Goal: Task Accomplishment & Management: Complete application form

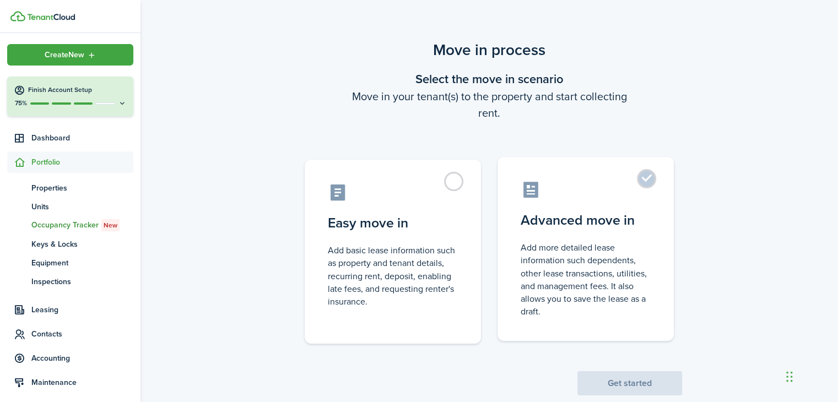
click at [649, 179] on label "Advanced move in Add more detailed lease information such dependents, other lea…" at bounding box center [586, 249] width 176 height 184
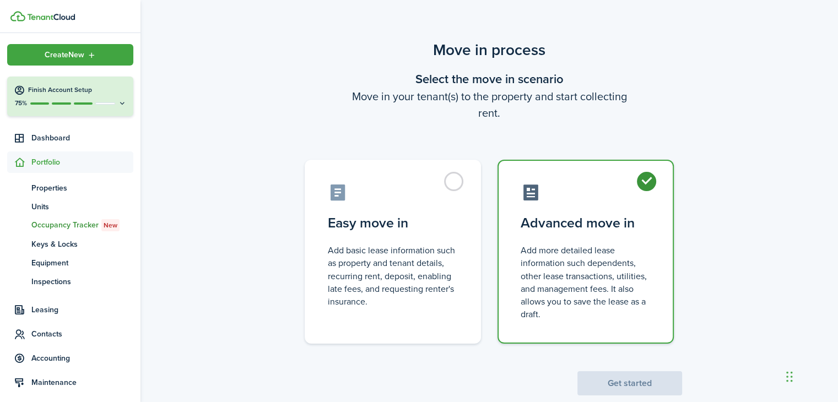
radio input "true"
click at [630, 380] on button "Get started" at bounding box center [630, 383] width 105 height 24
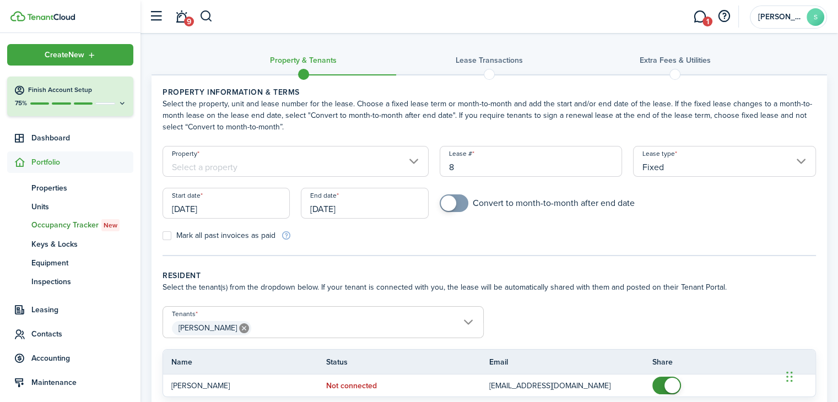
click at [414, 166] on input "Property" at bounding box center [296, 161] width 266 height 31
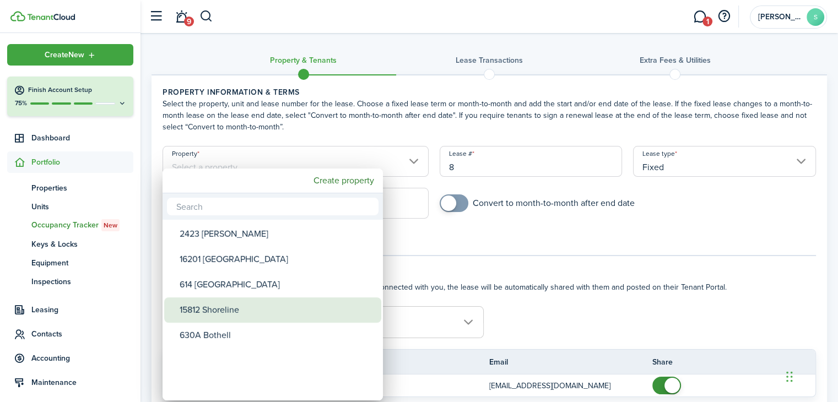
click at [235, 309] on div "15812 Shoreline" at bounding box center [277, 310] width 195 height 25
type input "15812 Shoreline"
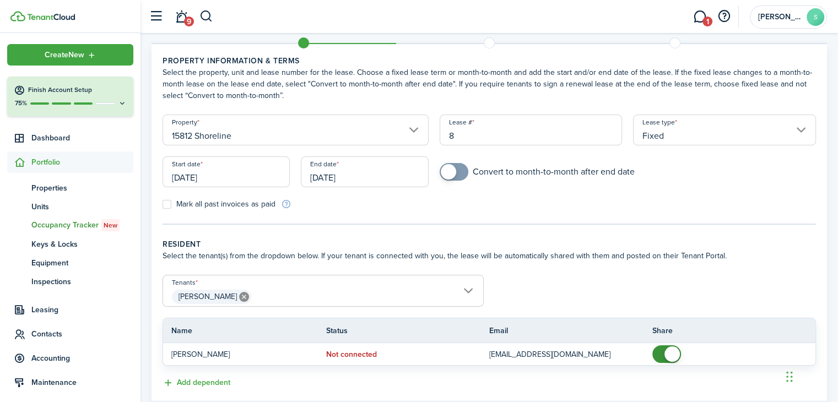
scroll to position [55, 0]
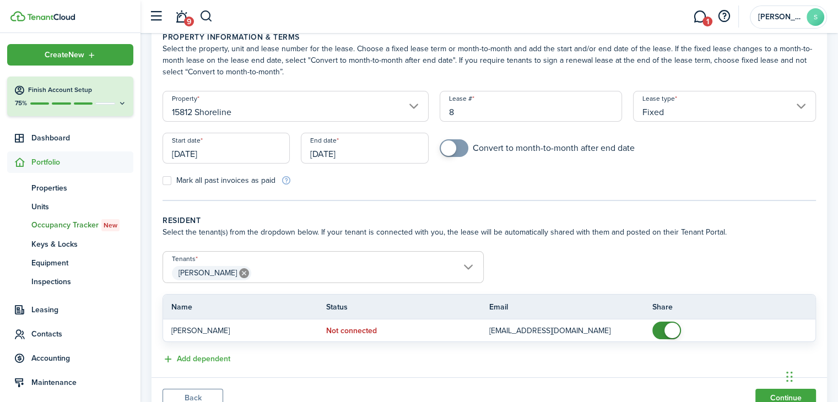
click at [220, 155] on input "[DATE]" at bounding box center [226, 148] width 127 height 31
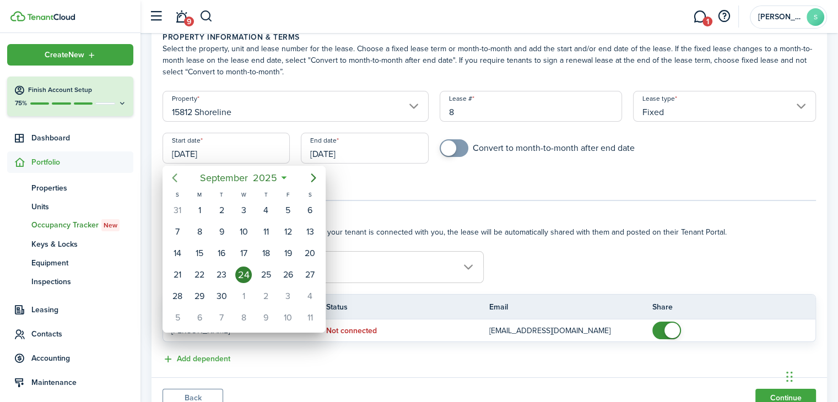
click at [172, 176] on icon "Previous page" at bounding box center [174, 177] width 13 height 13
click at [315, 179] on icon "Next page" at bounding box center [313, 177] width 13 height 13
click at [314, 179] on icon "Next page" at bounding box center [313, 178] width 5 height 9
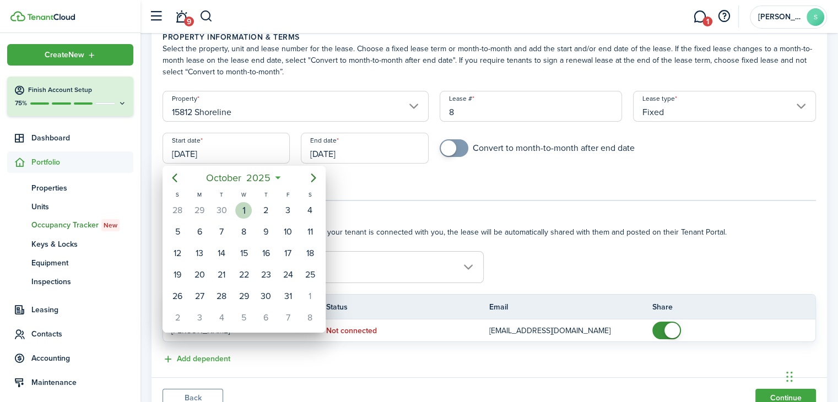
click at [246, 211] on div "1" at bounding box center [243, 210] width 17 height 17
type input "[DATE]"
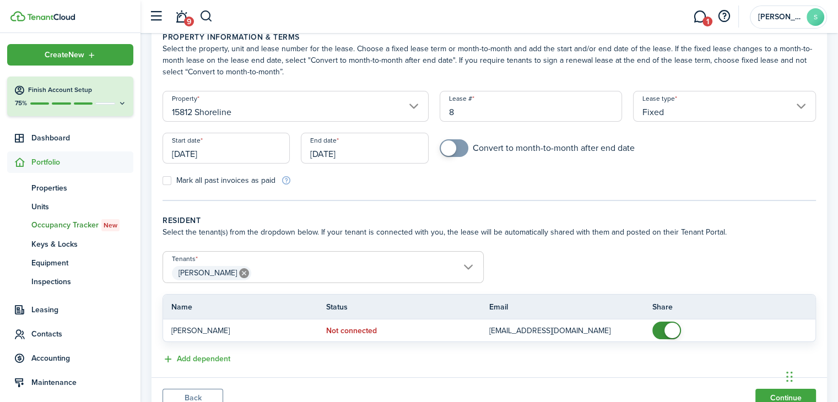
click at [390, 153] on input "[DATE]" at bounding box center [364, 148] width 127 height 31
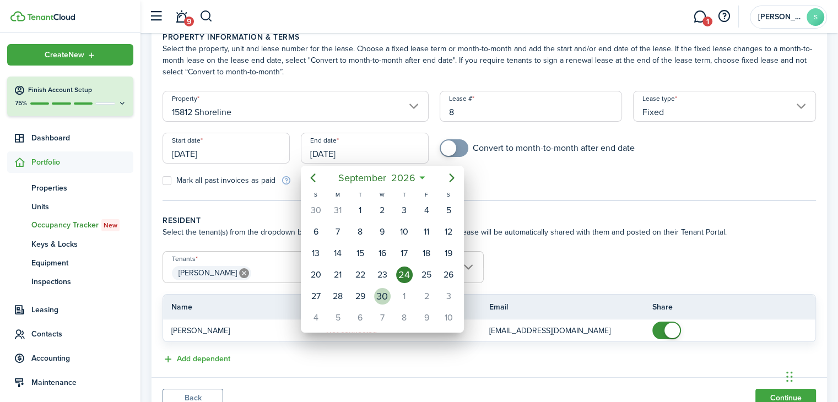
click at [385, 288] on div "30" at bounding box center [382, 296] width 17 height 17
type input "[DATE]"
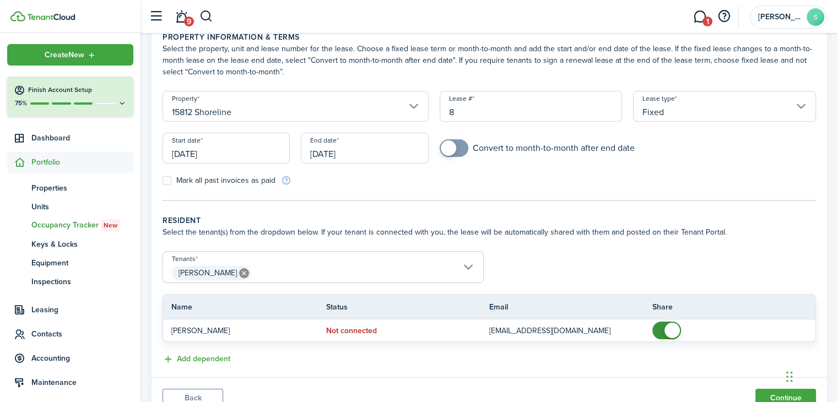
scroll to position [101, 0]
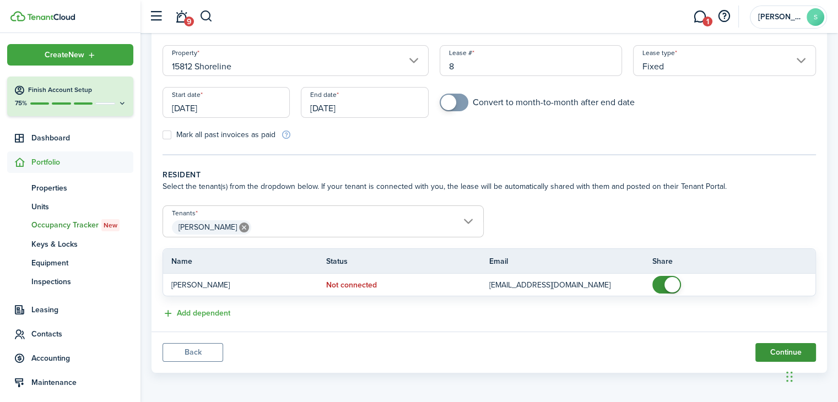
click at [778, 352] on button "Continue" at bounding box center [786, 352] width 61 height 19
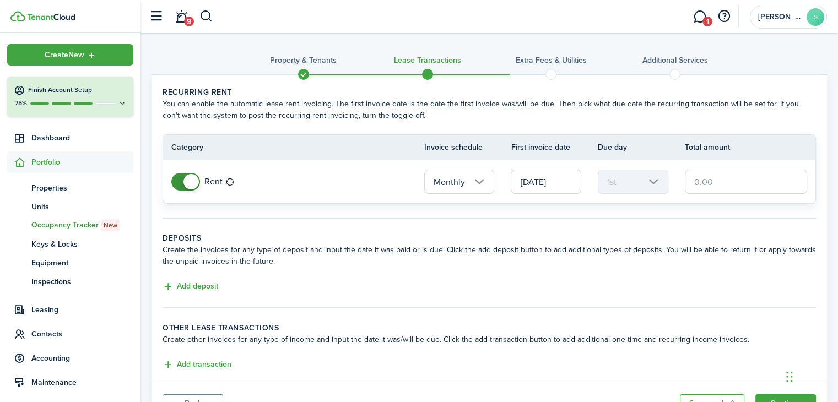
click at [708, 180] on input "text" at bounding box center [746, 182] width 122 height 24
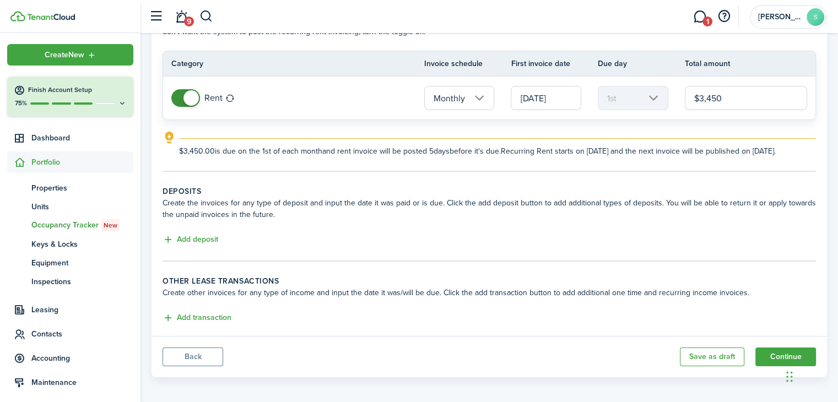
scroll to position [99, 0]
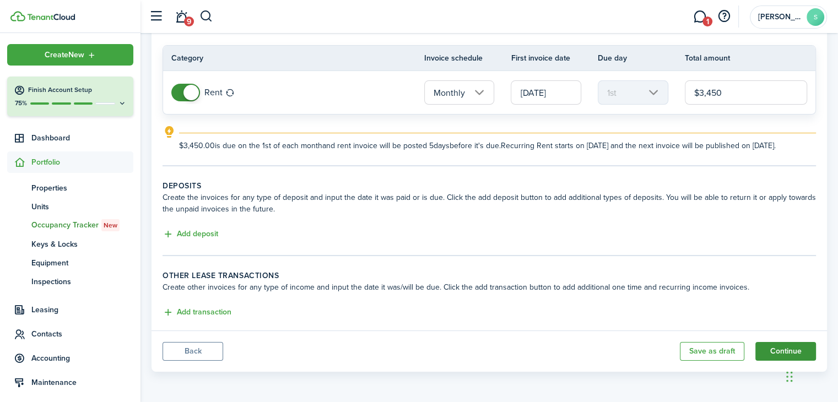
type input "$3,450.00"
click at [772, 349] on button "Continue" at bounding box center [786, 351] width 61 height 19
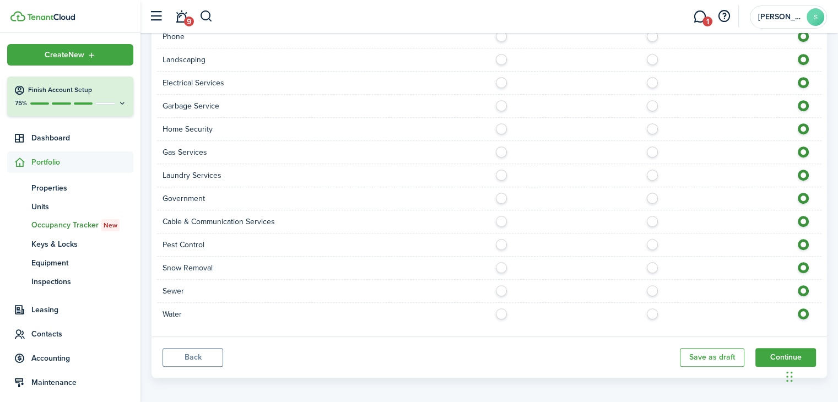
scroll to position [629, 0]
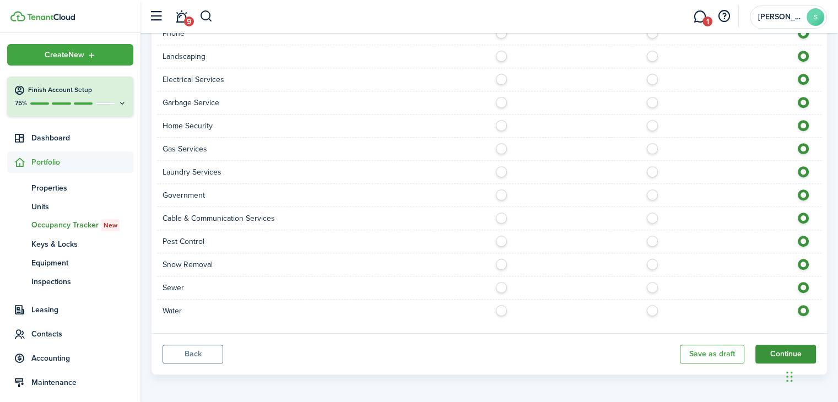
click at [773, 349] on button "Continue" at bounding box center [786, 354] width 61 height 19
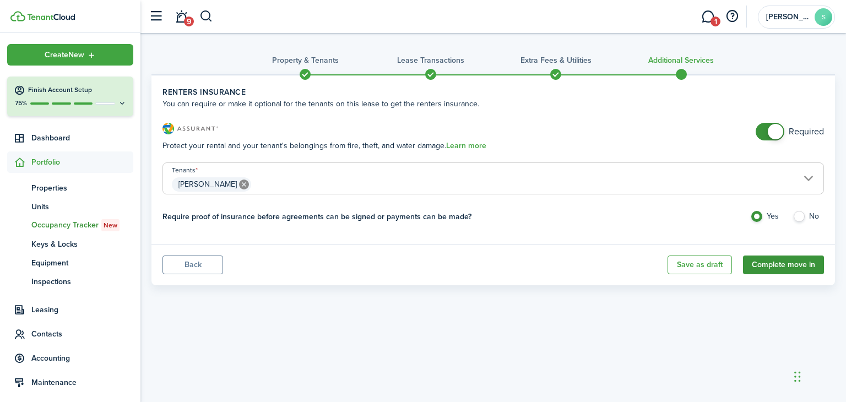
click at [764, 263] on button "Complete move in" at bounding box center [783, 265] width 81 height 19
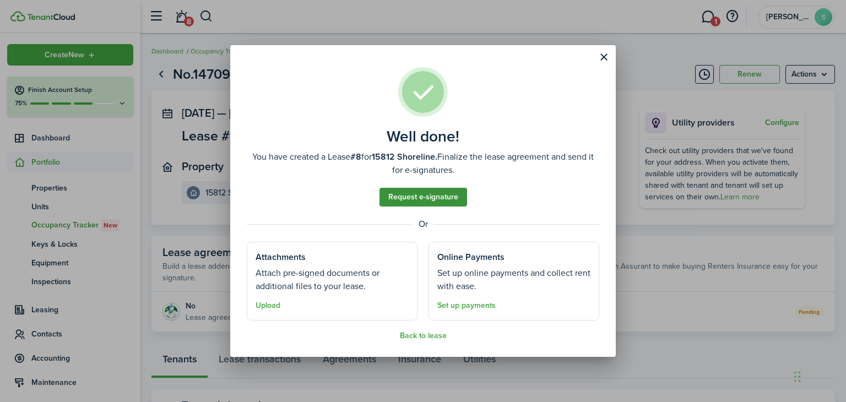
click at [416, 195] on link "Request e-signature" at bounding box center [424, 197] width 88 height 19
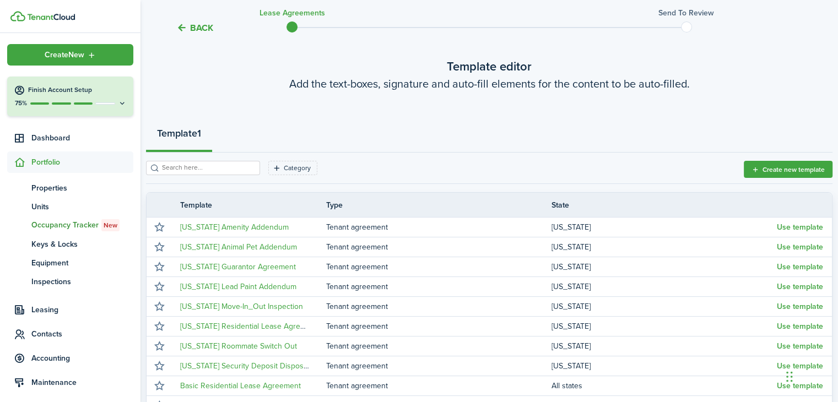
scroll to position [165, 0]
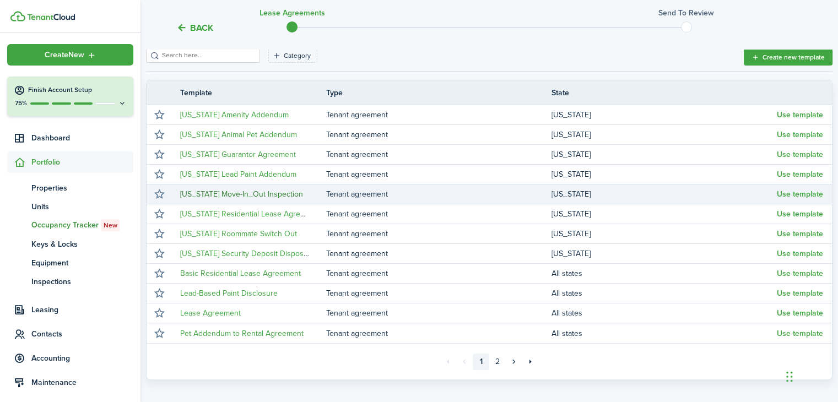
click at [258, 194] on link "[US_STATE] Move-In_Out Inspection" at bounding box center [241, 194] width 123 height 12
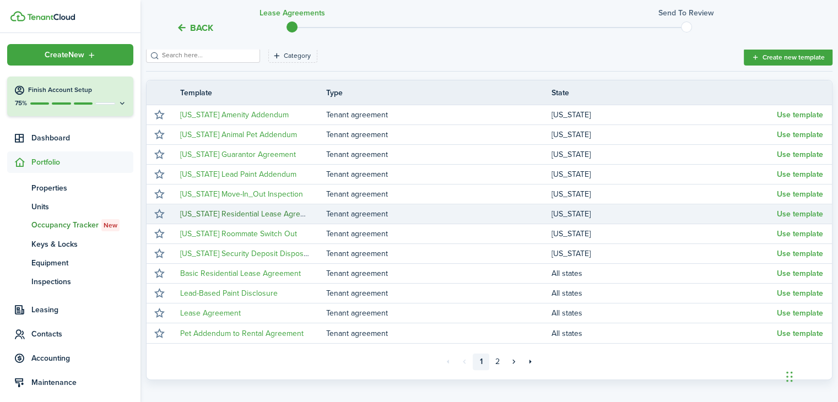
click at [267, 217] on link "[US_STATE] Residential Lease Agreement" at bounding box center [251, 214] width 142 height 12
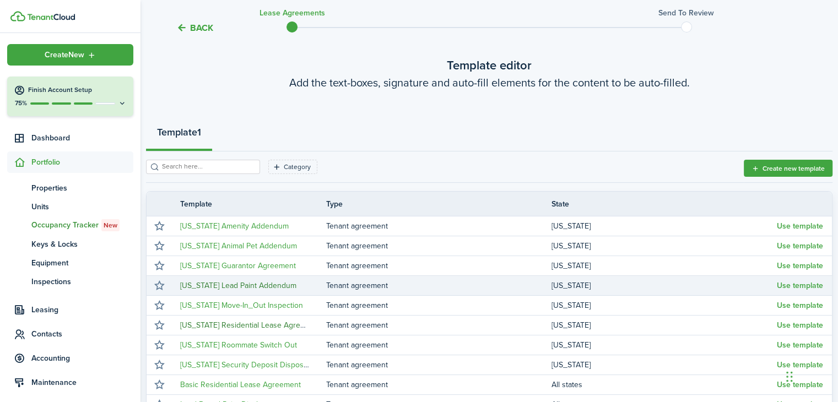
scroll to position [0, 0]
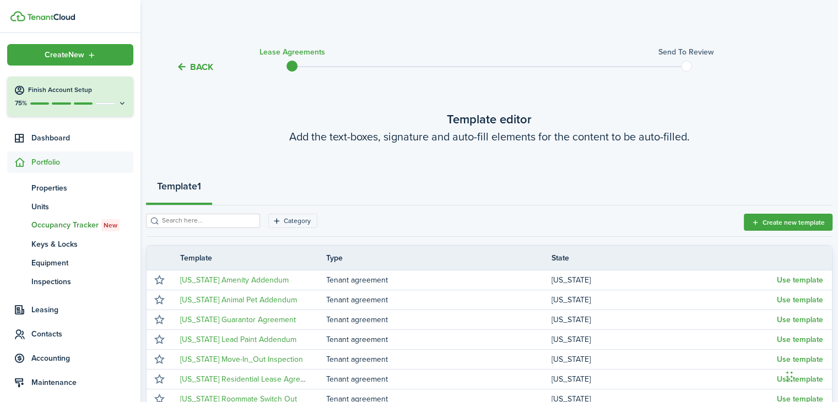
click at [55, 163] on span "Portfolio" at bounding box center [82, 163] width 102 height 12
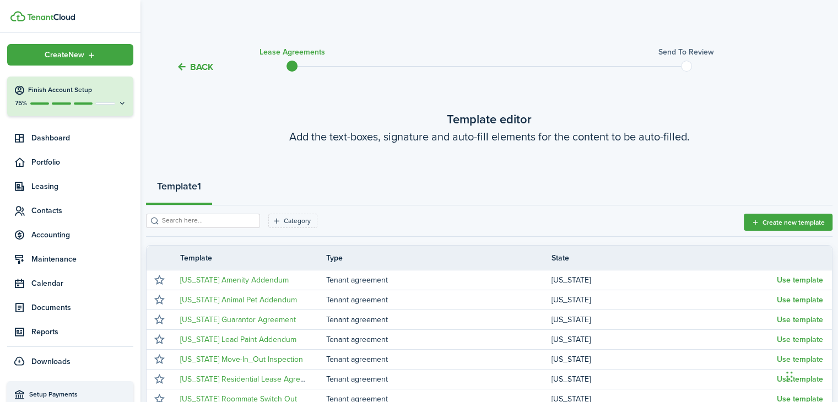
click at [203, 68] on button "Back" at bounding box center [194, 67] width 37 height 12
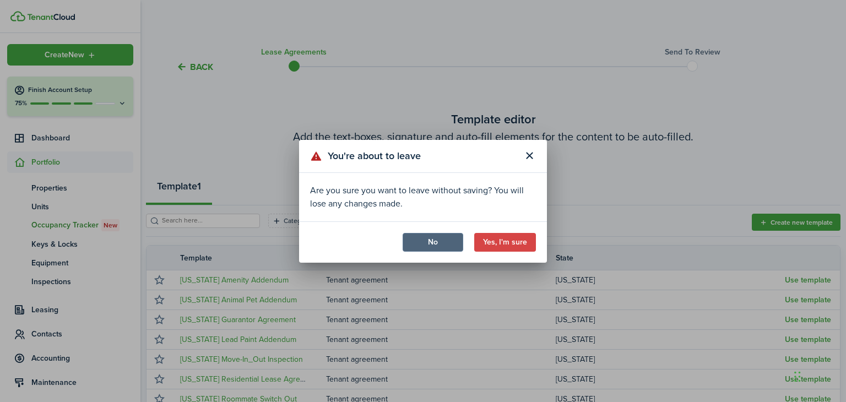
click at [432, 242] on button "No" at bounding box center [433, 242] width 61 height 19
click at [517, 242] on button "Yes, I'm sure" at bounding box center [505, 242] width 62 height 19
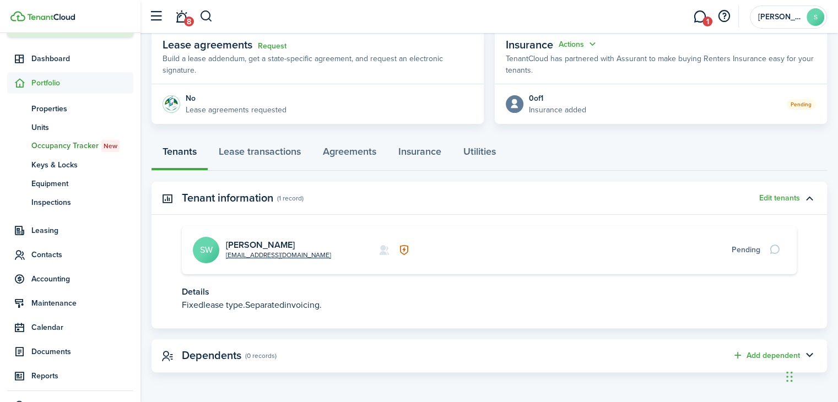
scroll to position [148, 0]
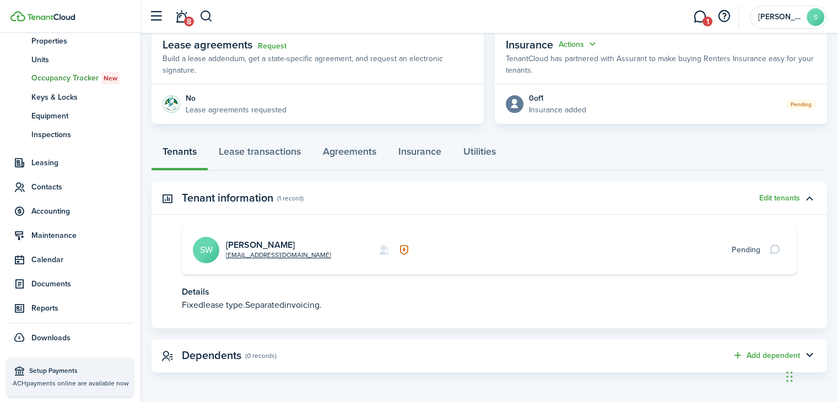
click at [56, 369] on span "Setup Payments" at bounding box center [78, 371] width 99 height 11
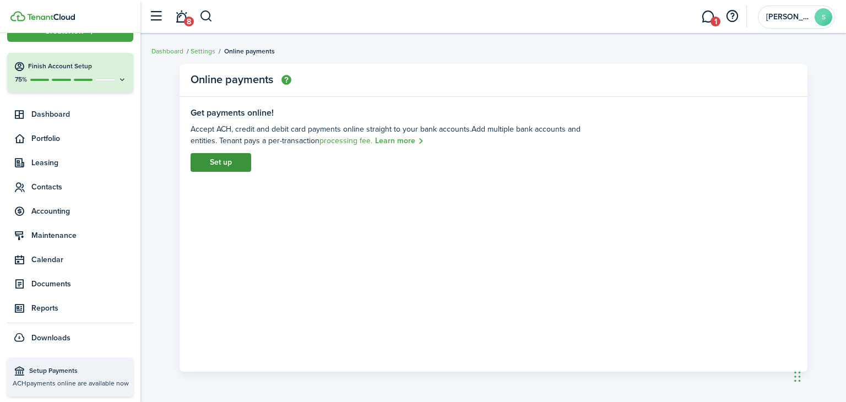
click at [223, 163] on link "Set up" at bounding box center [221, 162] width 61 height 19
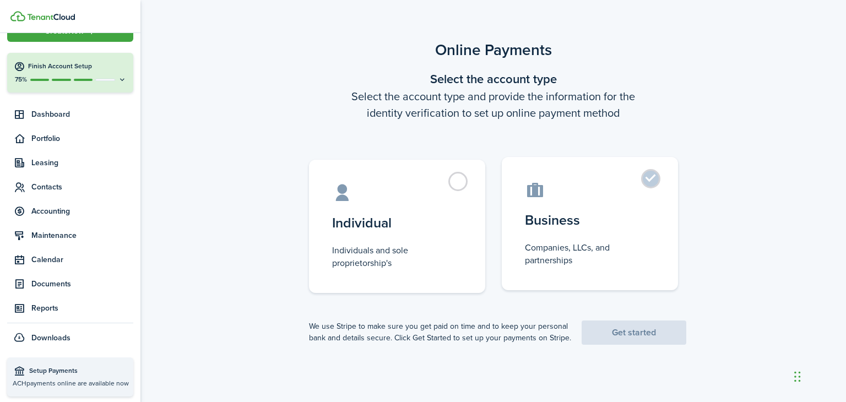
click at [654, 179] on label "Business Companies, LLCs, and partnerships" at bounding box center [590, 223] width 176 height 133
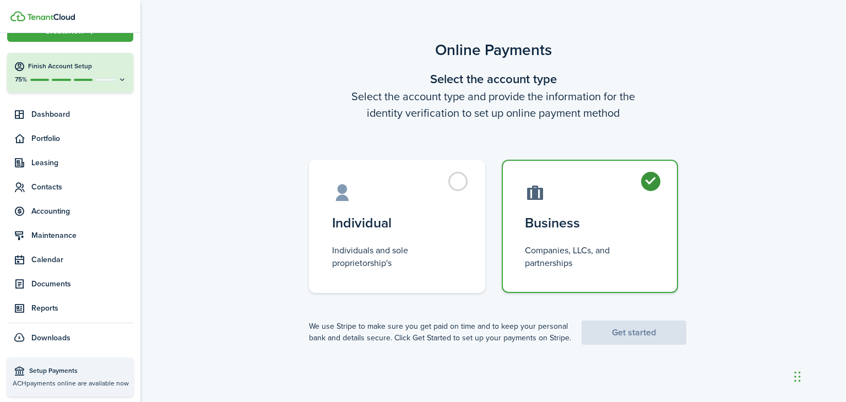
radio input "true"
click at [630, 332] on link "Get started" at bounding box center [634, 333] width 105 height 24
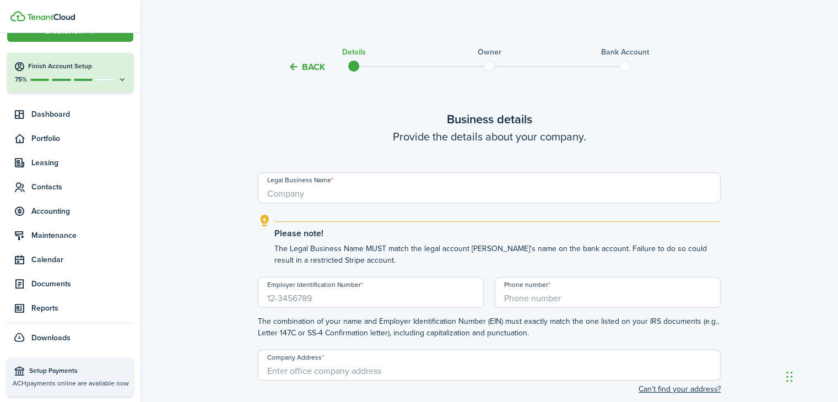
scroll to position [55, 0]
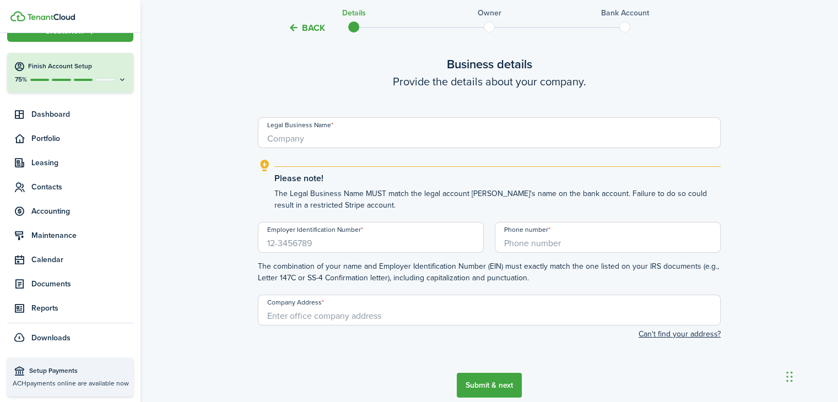
click at [323, 141] on input "Legal Business Name" at bounding box center [489, 132] width 463 height 31
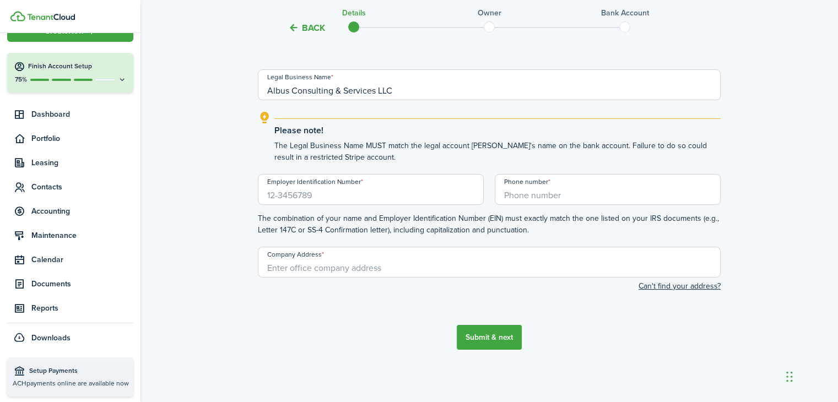
type input "Albus Consulting & Services LLC"
click at [324, 196] on input "Employer Identification Number" at bounding box center [371, 189] width 226 height 31
click at [306, 195] on input "Employer Identification Number" at bounding box center [371, 189] width 226 height 31
type input "[US_EMPLOYER_IDENTIFICATION_NUMBER]"
click at [526, 196] on input "+1" at bounding box center [608, 189] width 226 height 31
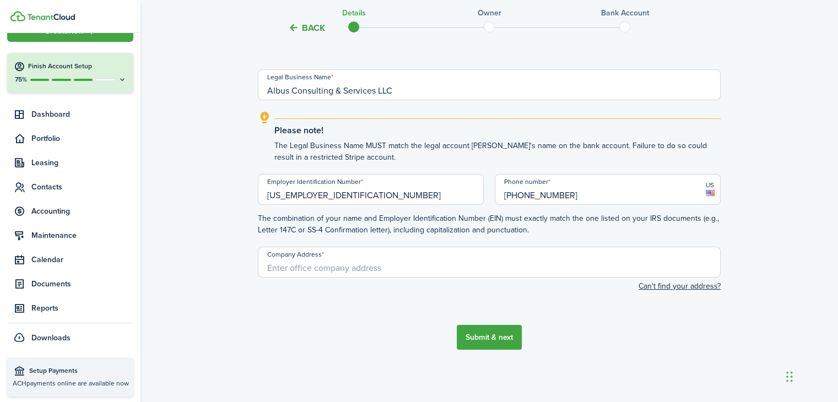
type input "[PHONE_NUMBER]"
click at [330, 265] on input "Company Address" at bounding box center [489, 262] width 463 height 31
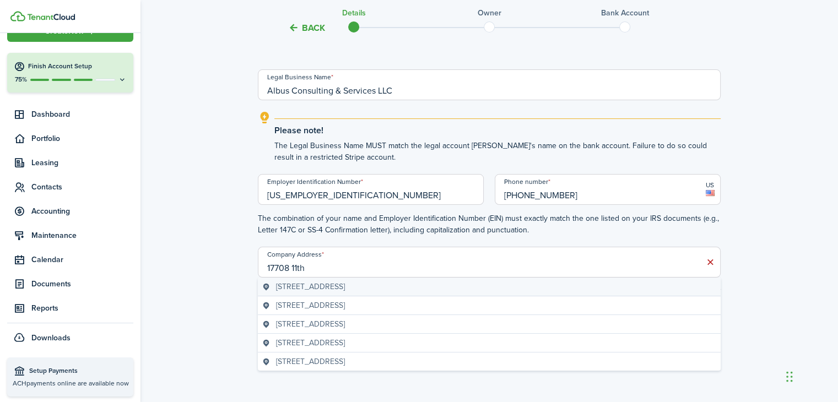
click at [345, 288] on span "[STREET_ADDRESS]" at bounding box center [310, 287] width 69 height 12
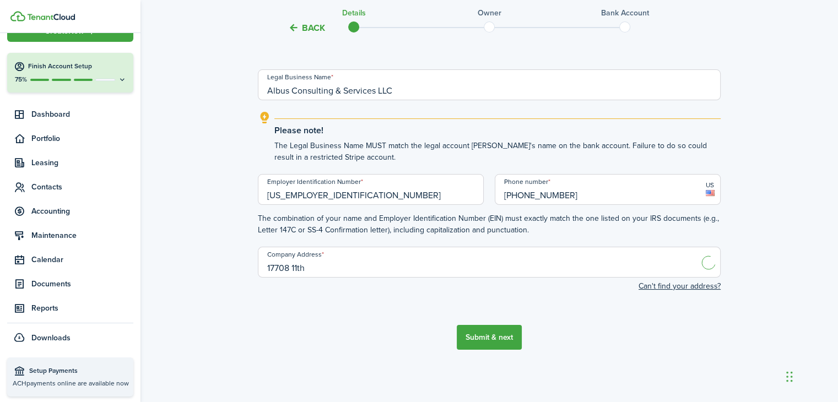
type input "[STREET_ADDRESS]"
click at [489, 338] on button "Submit & next" at bounding box center [489, 337] width 65 height 25
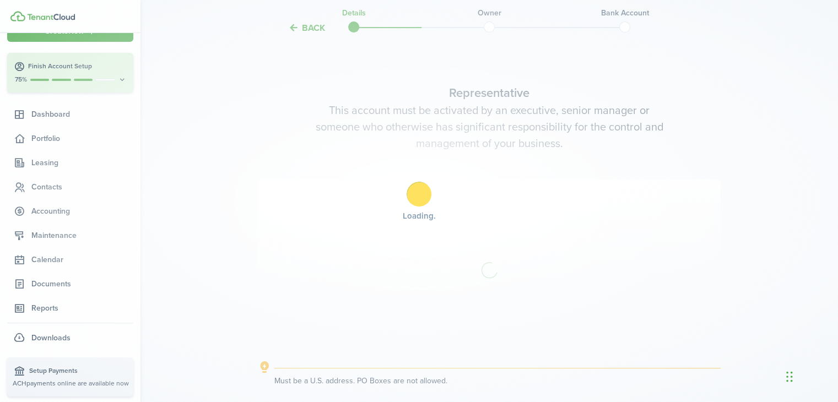
scroll to position [432, 0]
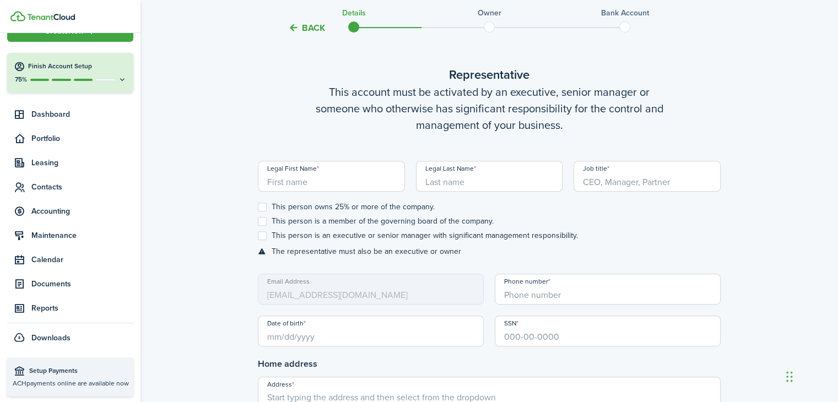
click at [308, 180] on input "Legal First Name" at bounding box center [331, 176] width 147 height 31
type input "Shuang"
click at [481, 184] on input "Legal Last Name" at bounding box center [489, 176] width 147 height 31
type input "Yu"
click at [622, 186] on input "Job title" at bounding box center [647, 176] width 147 height 31
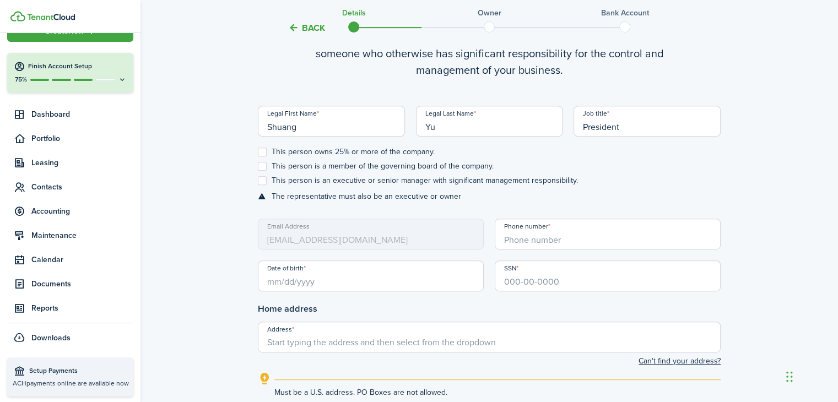
scroll to position [542, 0]
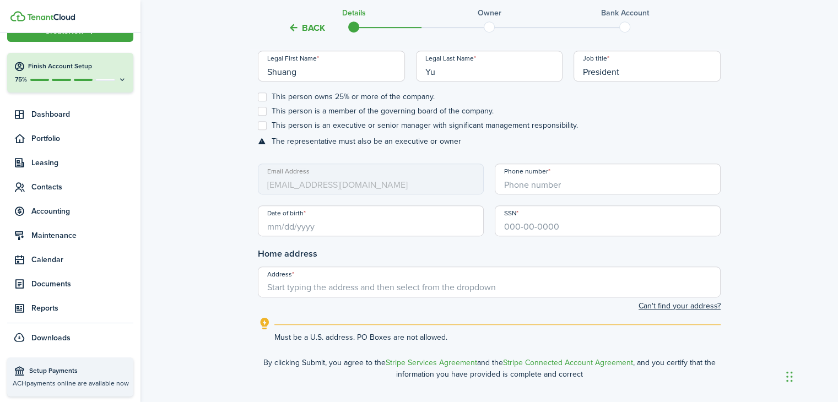
type input "President"
click at [263, 96] on label "This person owns 25% or more of the company." at bounding box center [346, 97] width 177 height 9
click at [258, 97] on input "This person owns 25% or more of the company." at bounding box center [257, 97] width 1 height 1
checkbox input "true"
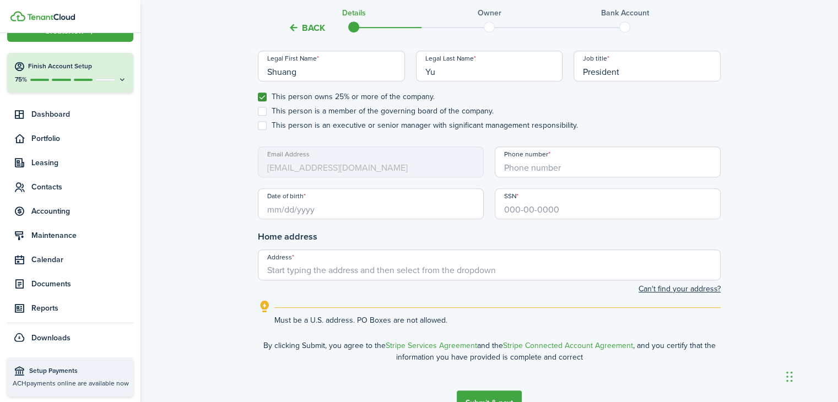
click at [261, 111] on label "This person is a member of the governing board of the company." at bounding box center [376, 111] width 236 height 9
click at [258, 111] on input "This person is a member of the governing board of the company." at bounding box center [257, 111] width 1 height 1
checkbox input "true"
click at [262, 124] on label "This person is an executive or senior manager with significant management respo…" at bounding box center [418, 125] width 320 height 9
click at [258, 126] on input "This person is an executive or senior manager with significant management respo…" at bounding box center [257, 126] width 1 height 1
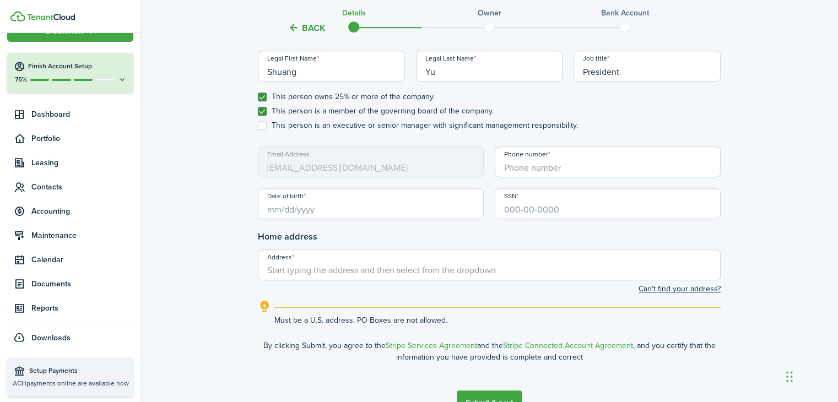
checkbox input "true"
click at [299, 158] on mbsc-input "Email Address [EMAIL_ADDRESS][DOMAIN_NAME]" at bounding box center [371, 162] width 226 height 31
click at [518, 163] on input "+1" at bounding box center [608, 162] width 226 height 31
click at [322, 166] on mbsc-input "Email Address [EMAIL_ADDRESS][DOMAIN_NAME]" at bounding box center [371, 162] width 226 height 31
click at [538, 164] on input "+1" at bounding box center [608, 162] width 226 height 31
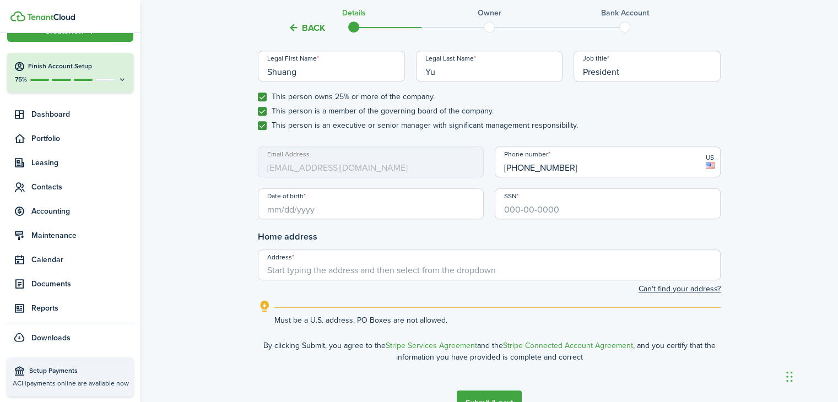
click at [293, 211] on input "Date of birth" at bounding box center [371, 203] width 226 height 31
type input "[PHONE_NUMBER]"
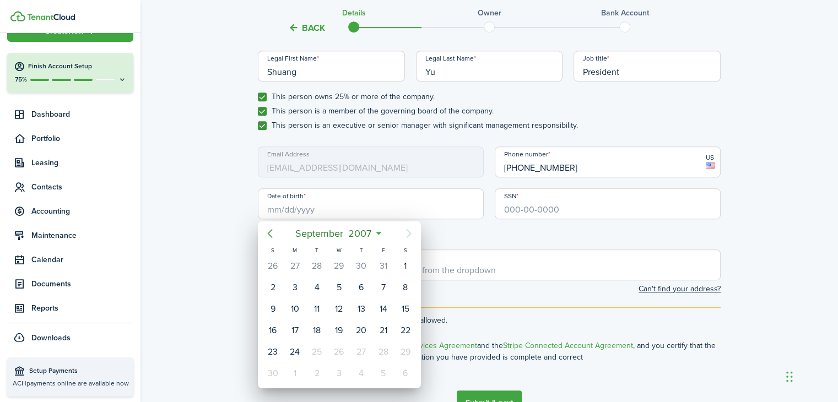
click at [269, 234] on icon "Previous page" at bounding box center [269, 233] width 13 height 13
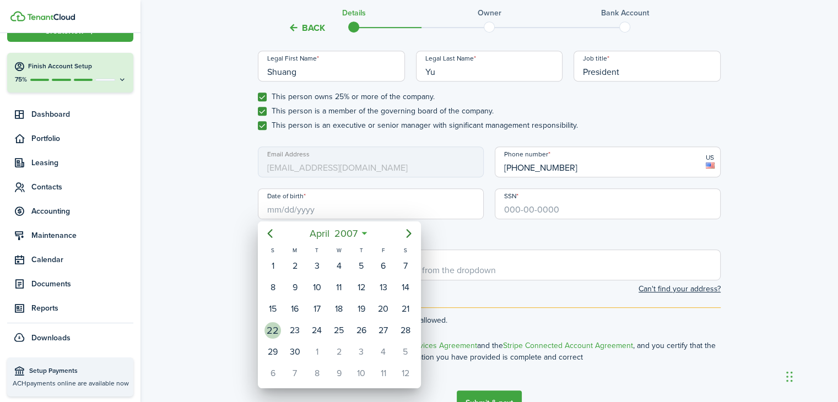
click at [276, 329] on div "22" at bounding box center [273, 330] width 17 height 17
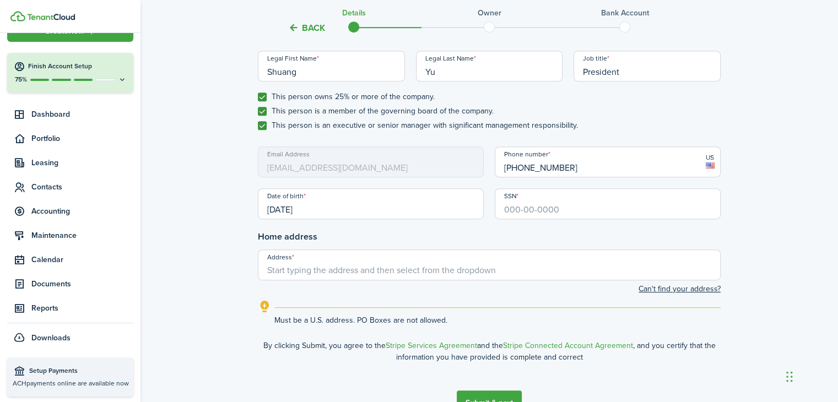
click at [320, 211] on input "[DATE]" at bounding box center [371, 203] width 226 height 31
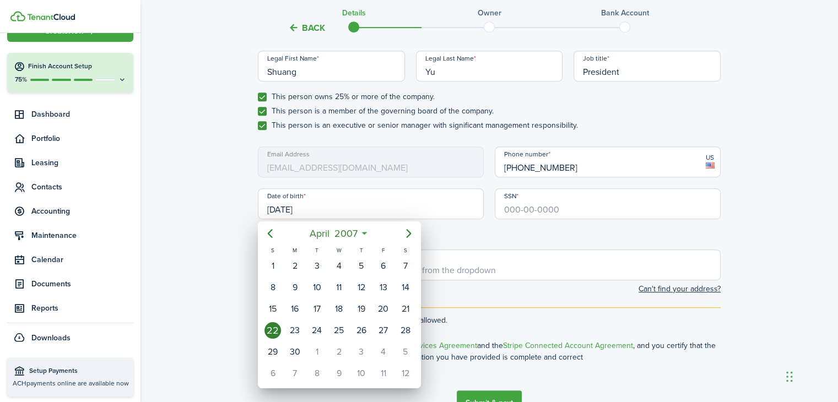
click at [365, 235] on icon at bounding box center [365, 233] width 12 height 11
click at [365, 234] on icon at bounding box center [365, 233] width 12 height 11
click at [365, 233] on icon at bounding box center [365, 233] width 12 height 11
click at [346, 232] on span "2007" at bounding box center [346, 234] width 28 height 20
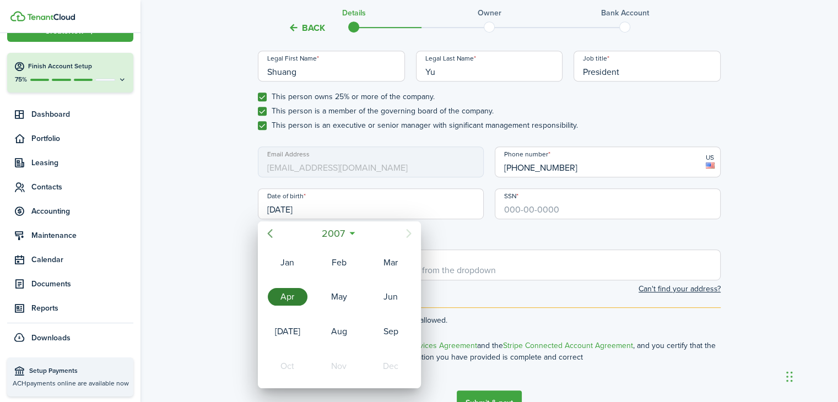
click at [267, 234] on icon "Previous page" at bounding box center [269, 233] width 13 height 13
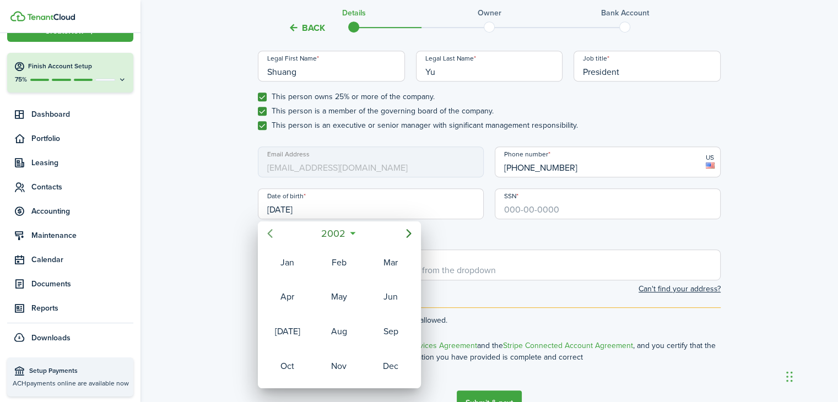
click at [267, 234] on icon "Previous page" at bounding box center [269, 233] width 13 height 13
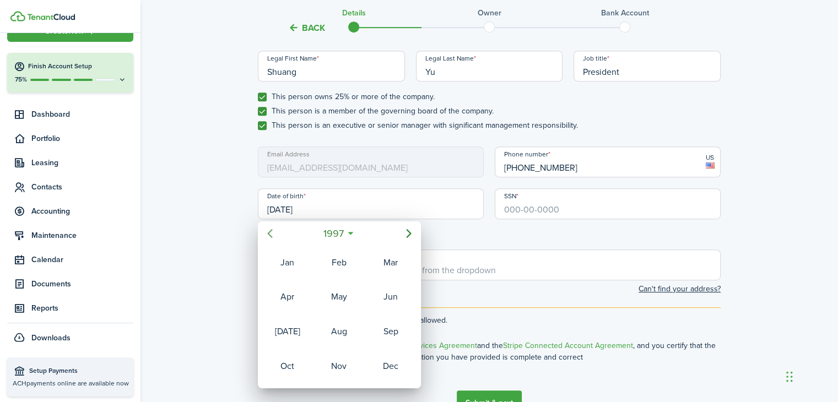
click at [267, 234] on icon "Previous page" at bounding box center [269, 233] width 13 height 13
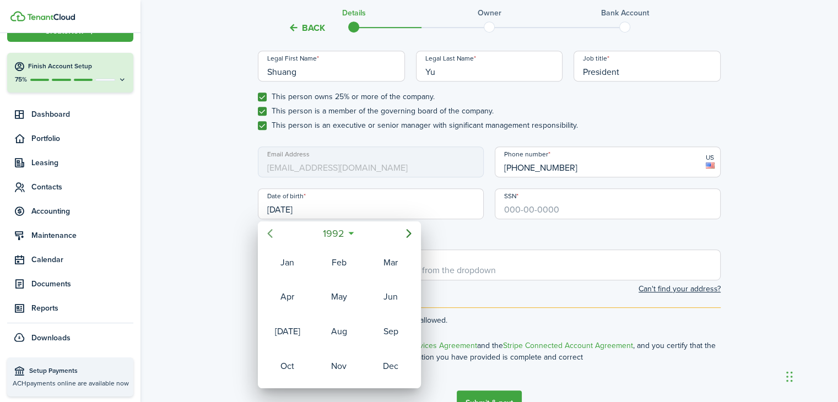
click at [267, 234] on icon "Previous page" at bounding box center [269, 233] width 13 height 13
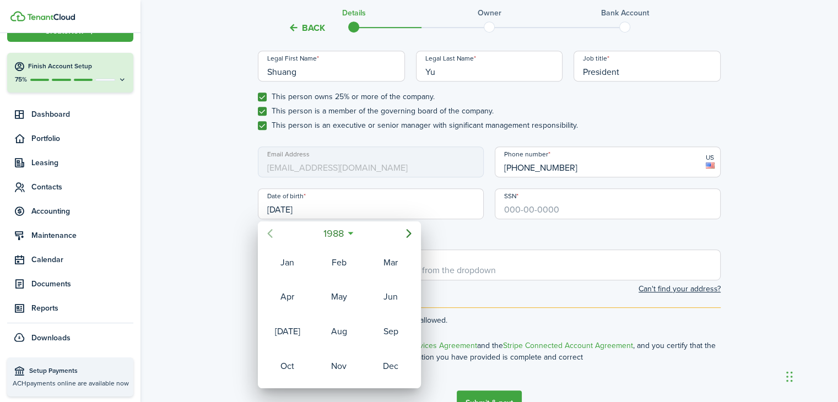
click at [267, 234] on icon "Previous page" at bounding box center [269, 233] width 13 height 13
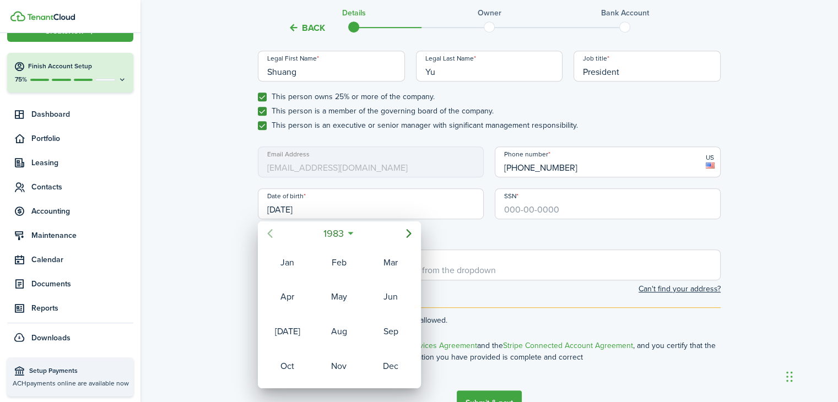
click at [267, 234] on icon "Previous page" at bounding box center [269, 233] width 13 height 13
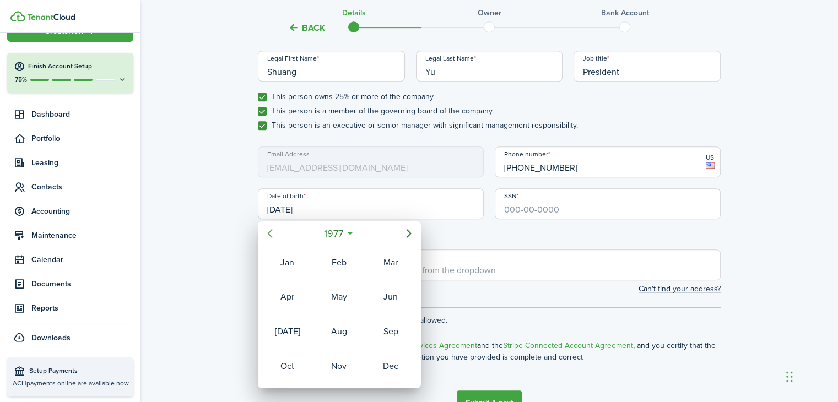
click at [267, 234] on icon "Previous page" at bounding box center [269, 233] width 13 height 13
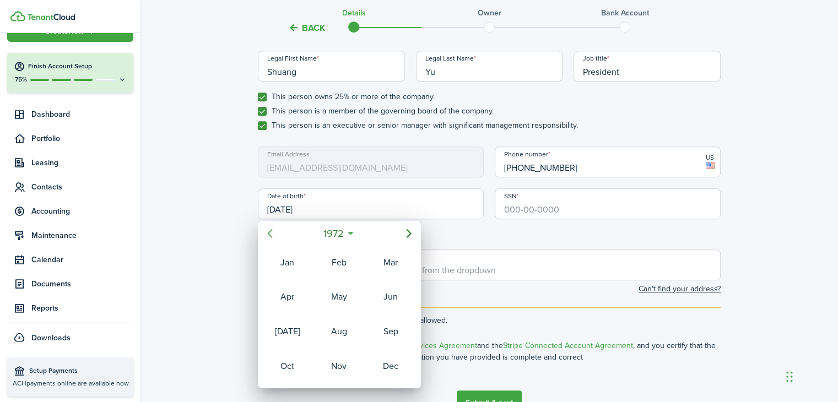
click at [267, 234] on icon "Previous page" at bounding box center [269, 233] width 13 height 13
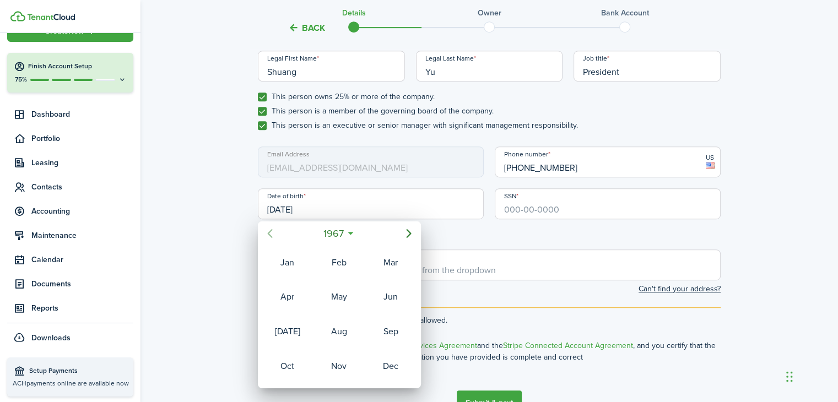
click at [267, 234] on icon "Previous page" at bounding box center [269, 233] width 13 height 13
click at [289, 294] on div "Apr" at bounding box center [288, 297] width 40 height 18
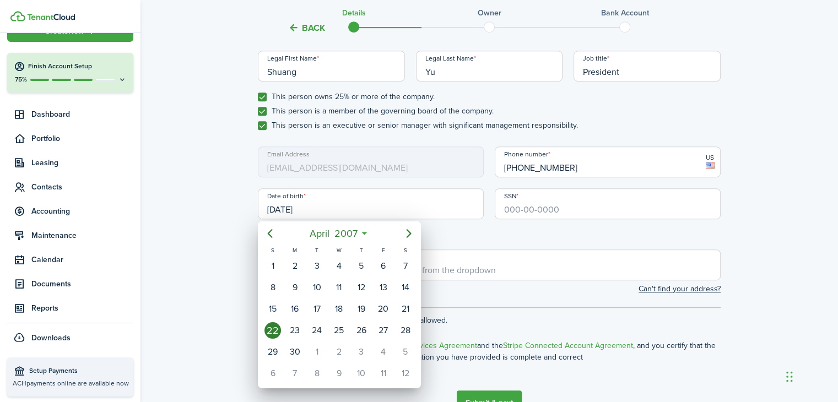
click at [269, 328] on div "22" at bounding box center [273, 330] width 17 height 17
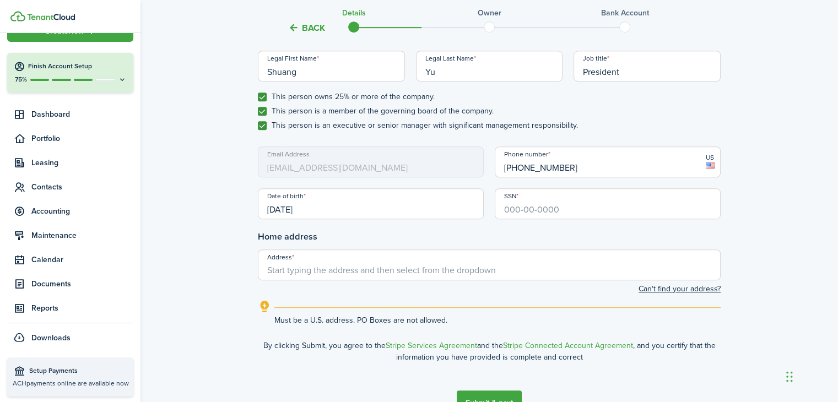
click at [322, 208] on input "[DATE]" at bounding box center [371, 203] width 226 height 31
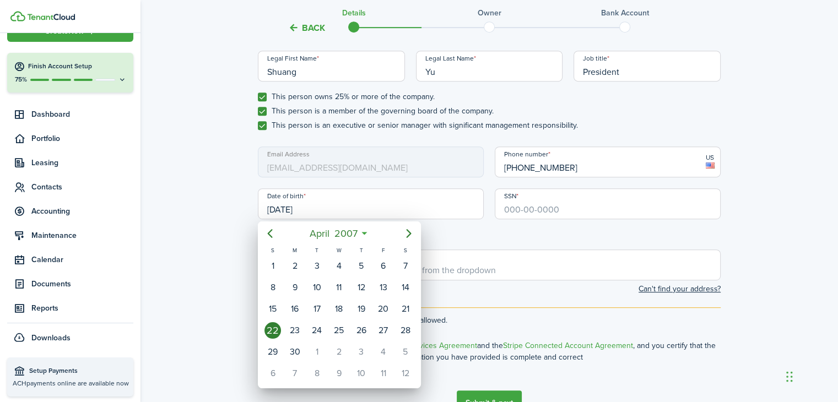
click at [322, 205] on div at bounding box center [419, 201] width 1015 height 579
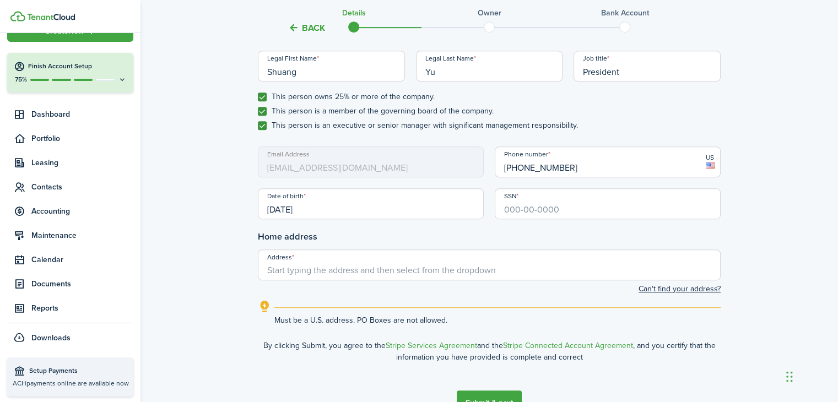
drag, startPoint x: 322, startPoint y: 205, endPoint x: 301, endPoint y: 210, distance: 21.0
click at [301, 210] on input "[DATE]" at bounding box center [371, 203] width 226 height 31
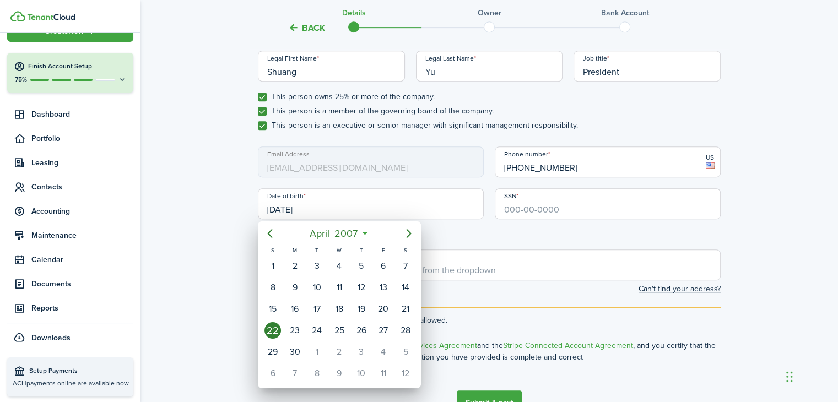
click at [332, 212] on div at bounding box center [419, 201] width 1015 height 579
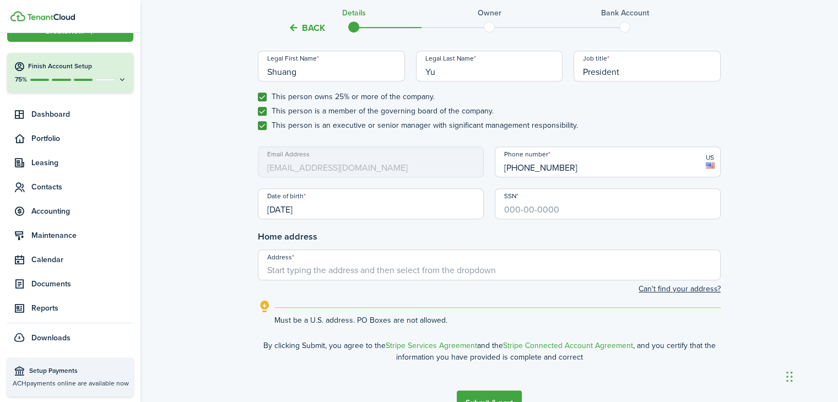
click at [332, 212] on input "[DATE]" at bounding box center [371, 203] width 226 height 31
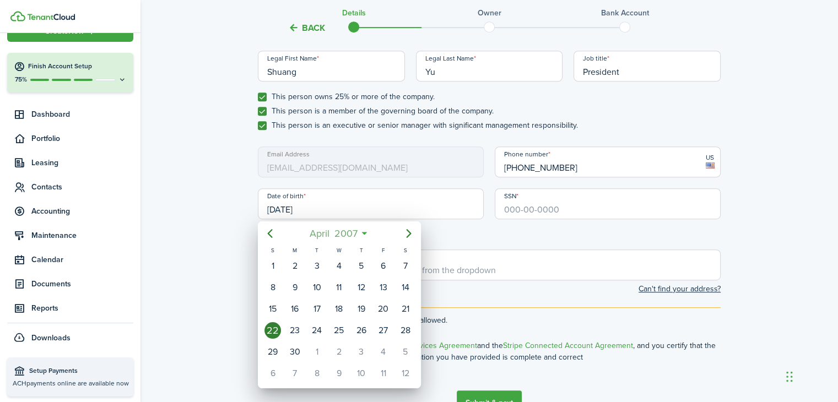
click at [364, 233] on mbsc-button "[DATE]" at bounding box center [334, 234] width 62 height 20
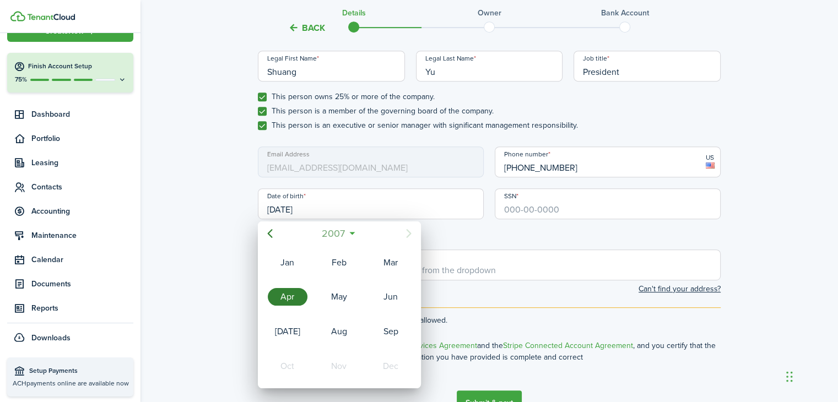
click at [336, 236] on span "2007" at bounding box center [334, 234] width 28 height 20
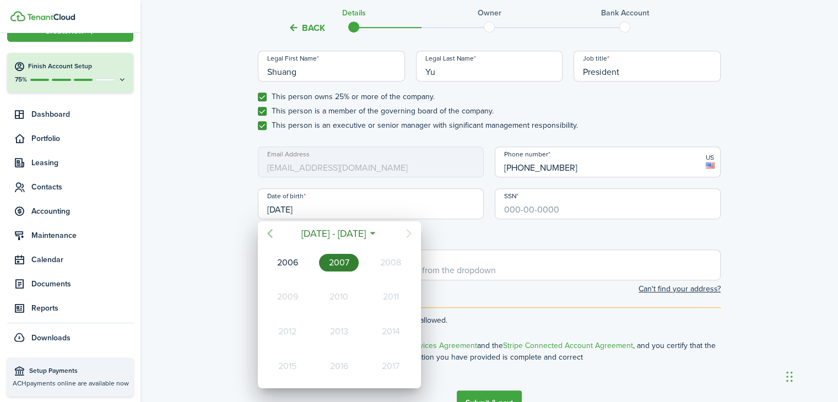
click at [273, 233] on icon "Previous page" at bounding box center [269, 233] width 13 height 13
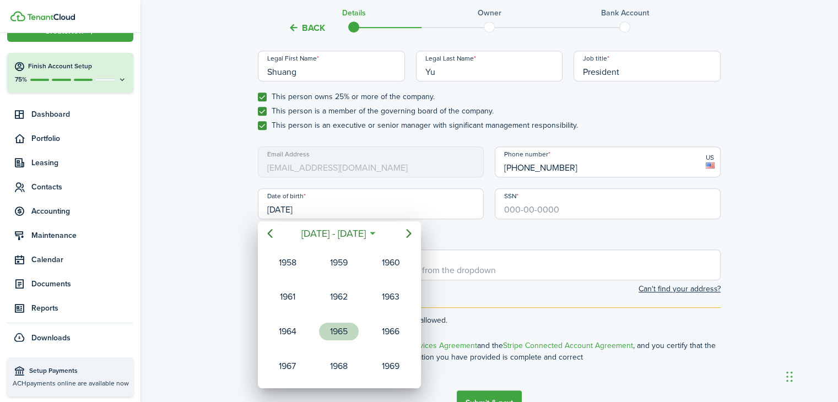
click at [337, 329] on div "1965" at bounding box center [339, 332] width 40 height 18
click at [288, 296] on div "Apr" at bounding box center [288, 297] width 40 height 18
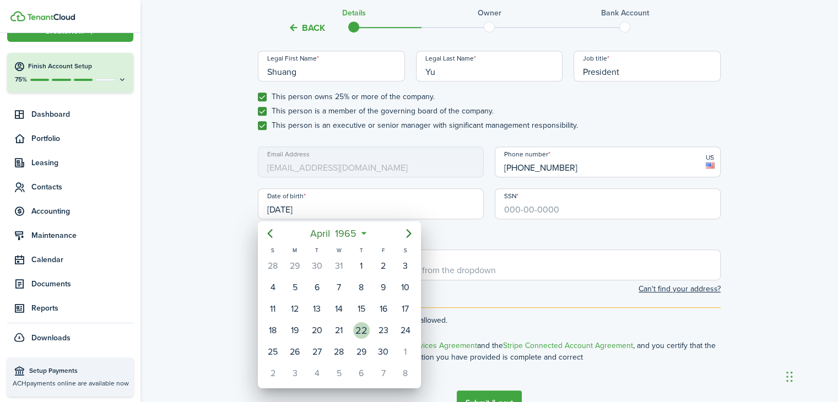
click at [357, 323] on div "22" at bounding box center [361, 330] width 17 height 17
type input "[DATE]"
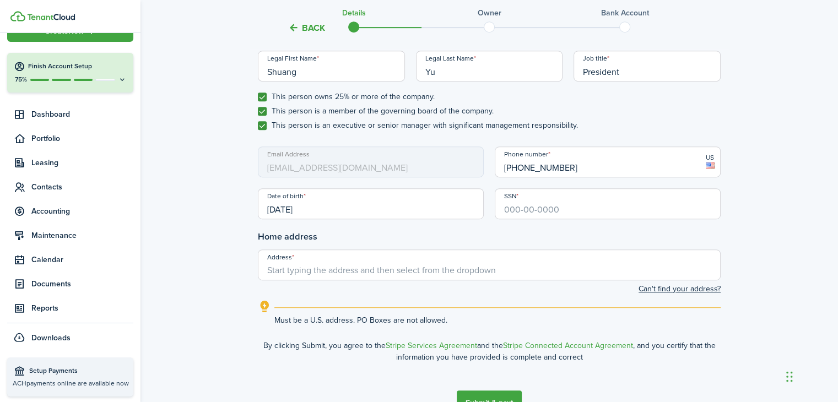
click at [529, 210] on input "SSN" at bounding box center [608, 203] width 226 height 31
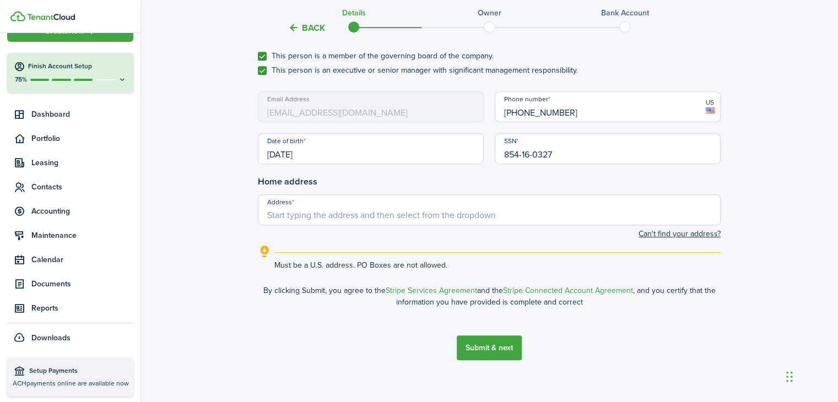
type input "854-16-0327"
click at [283, 213] on input "Address" at bounding box center [489, 210] width 463 height 31
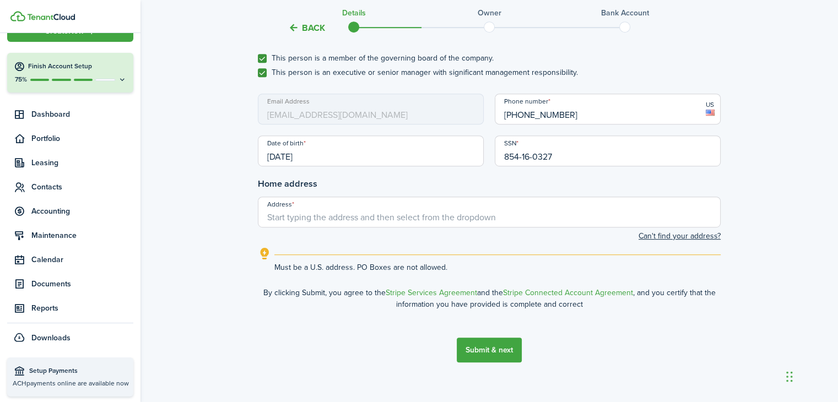
scroll to position [607, 0]
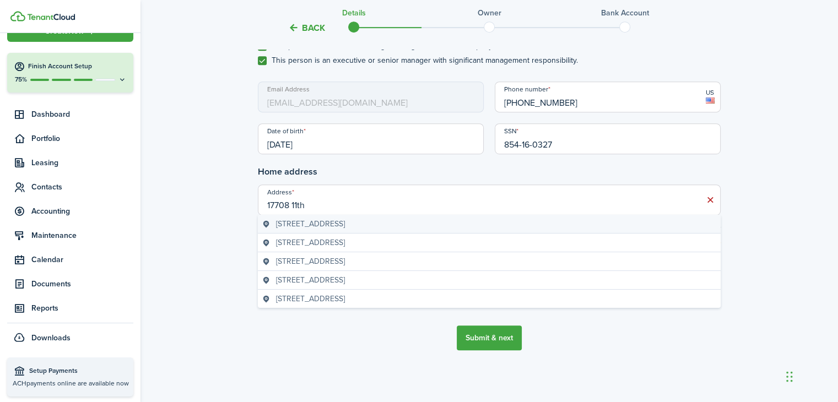
click at [342, 224] on span "[STREET_ADDRESS]" at bounding box center [310, 224] width 69 height 12
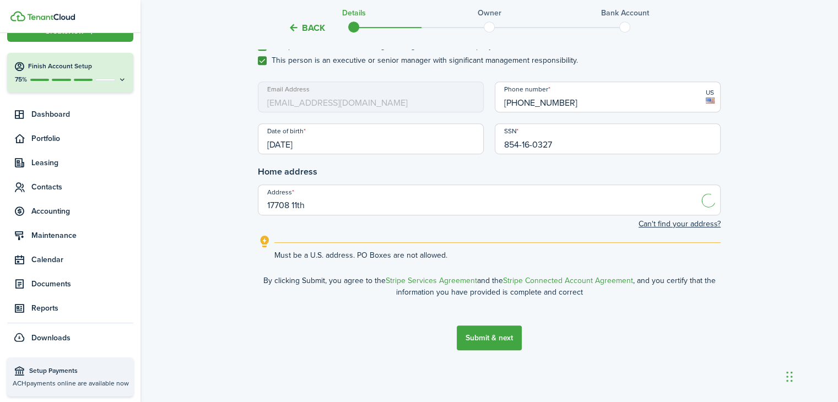
type input "[STREET_ADDRESS]"
click at [486, 337] on button "Submit & next" at bounding box center [489, 338] width 65 height 25
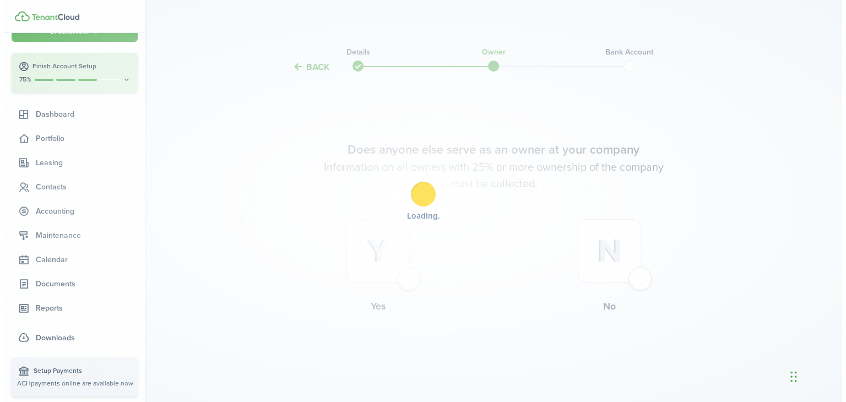
scroll to position [0, 0]
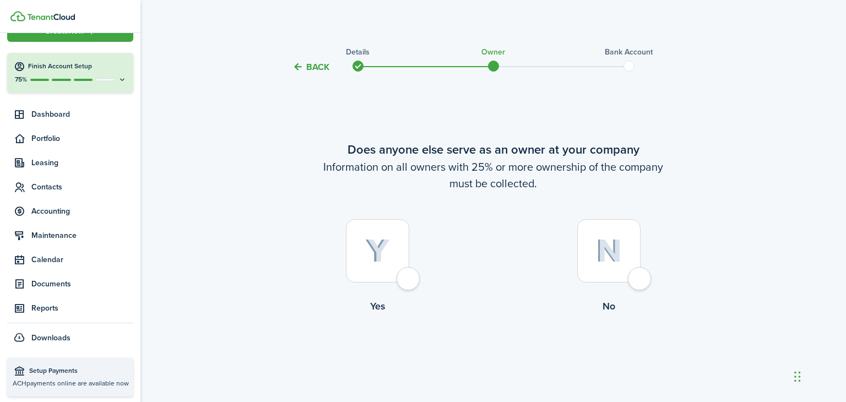
click at [637, 283] on div at bounding box center [609, 250] width 63 height 63
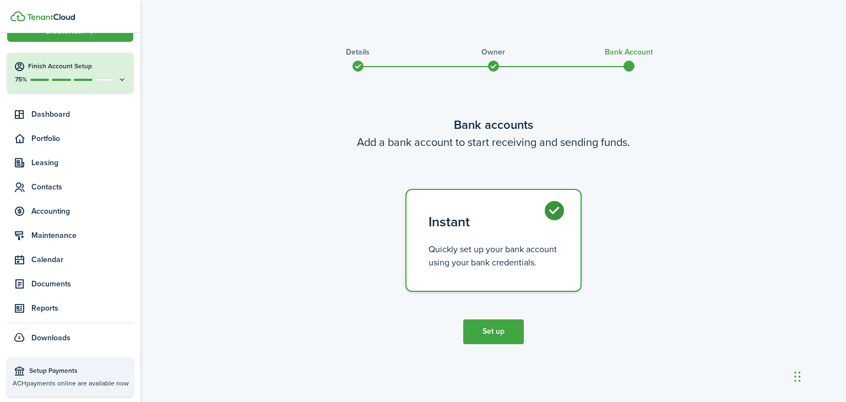
click at [495, 333] on button "Set up" at bounding box center [493, 332] width 61 height 25
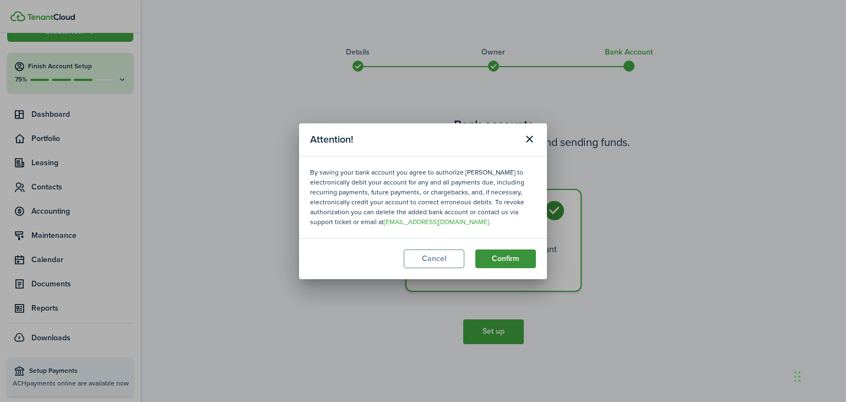
click at [509, 258] on button "Confirm" at bounding box center [506, 259] width 61 height 19
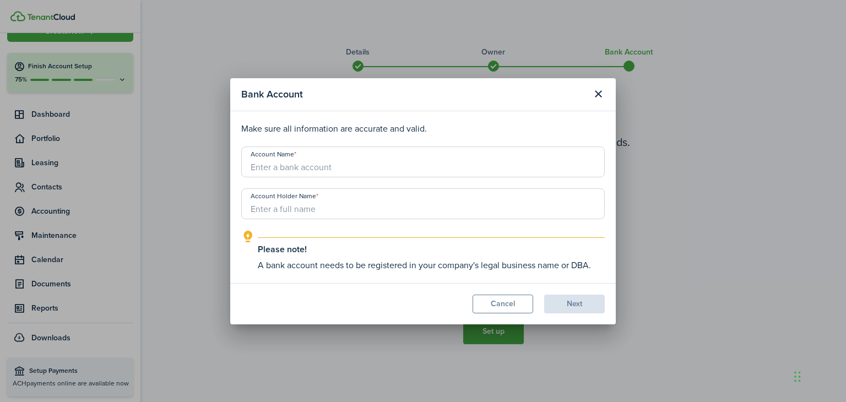
click at [293, 164] on input "Account Name" at bounding box center [423, 162] width 364 height 31
type input "Albus Consulting & Services LLC"
click at [286, 208] on input "Account Holder Name" at bounding box center [423, 203] width 364 height 31
type input "[PERSON_NAME]"
click at [381, 169] on input "Albus Consulting & Services LLC" at bounding box center [423, 162] width 364 height 31
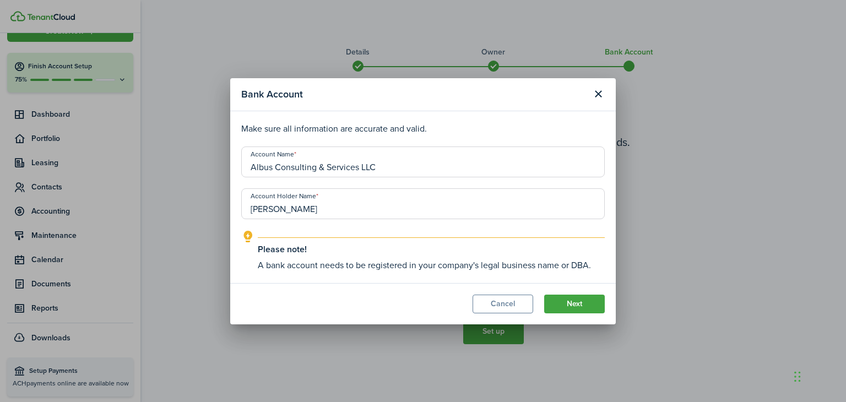
click at [382, 168] on input "Albus Consulting & Services LLC" at bounding box center [423, 162] width 364 height 31
type input "A"
type input "Chase Business Checking"
click at [307, 214] on input "[PERSON_NAME]" at bounding box center [423, 203] width 364 height 31
type input "S"
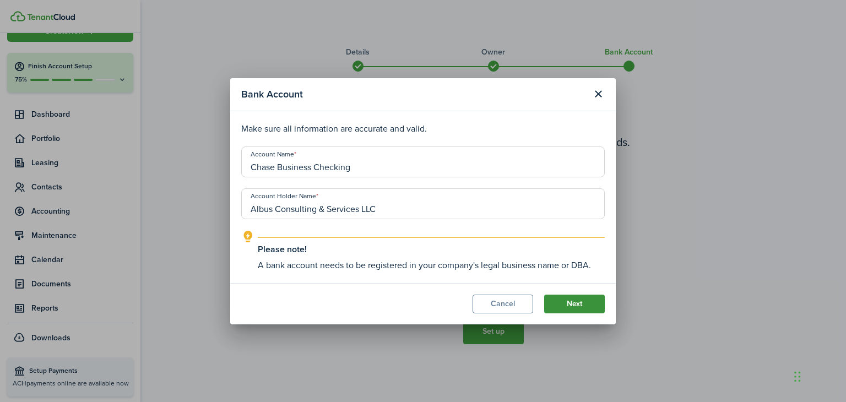
type input "Albus Consulting & Services LLC"
click at [575, 305] on button "Next" at bounding box center [574, 304] width 61 height 19
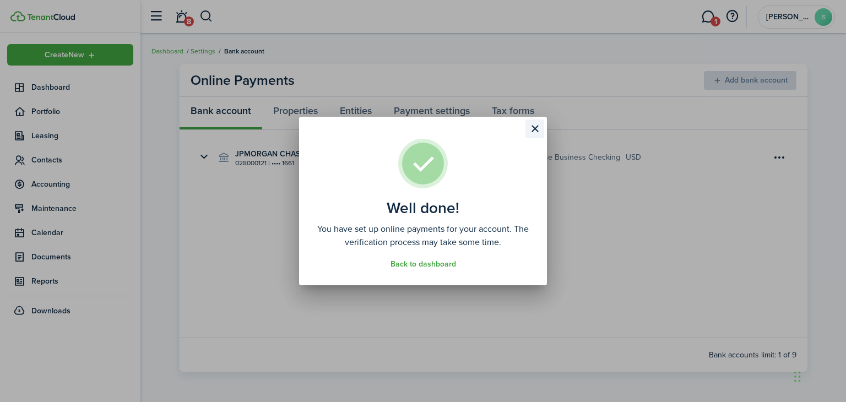
click at [536, 127] on button "Close modal" at bounding box center [535, 129] width 19 height 19
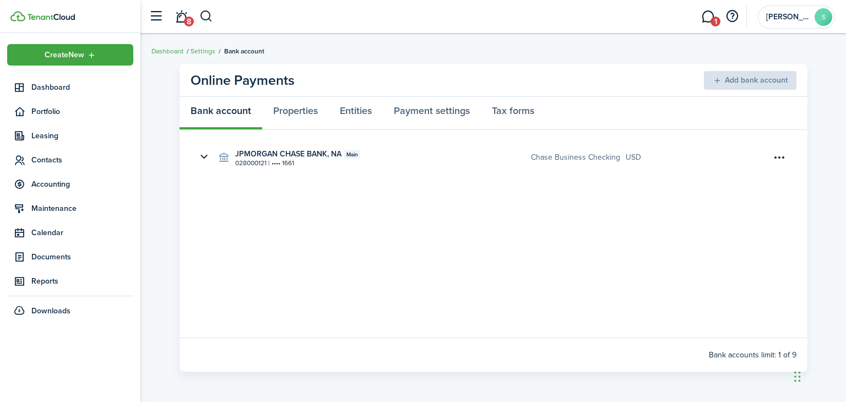
click at [373, 243] on panel-main-body "JPMORGAN CHASE BANK, NA Main 028000121 | •••• 1661 Chase Business Checking usd" at bounding box center [494, 234] width 628 height 208
click at [203, 157] on button "button" at bounding box center [204, 157] width 19 height 19
click at [255, 257] on button "ACH Authorization Form" at bounding box center [259, 257] width 83 height 10
